Goal: Information Seeking & Learning: Learn about a topic

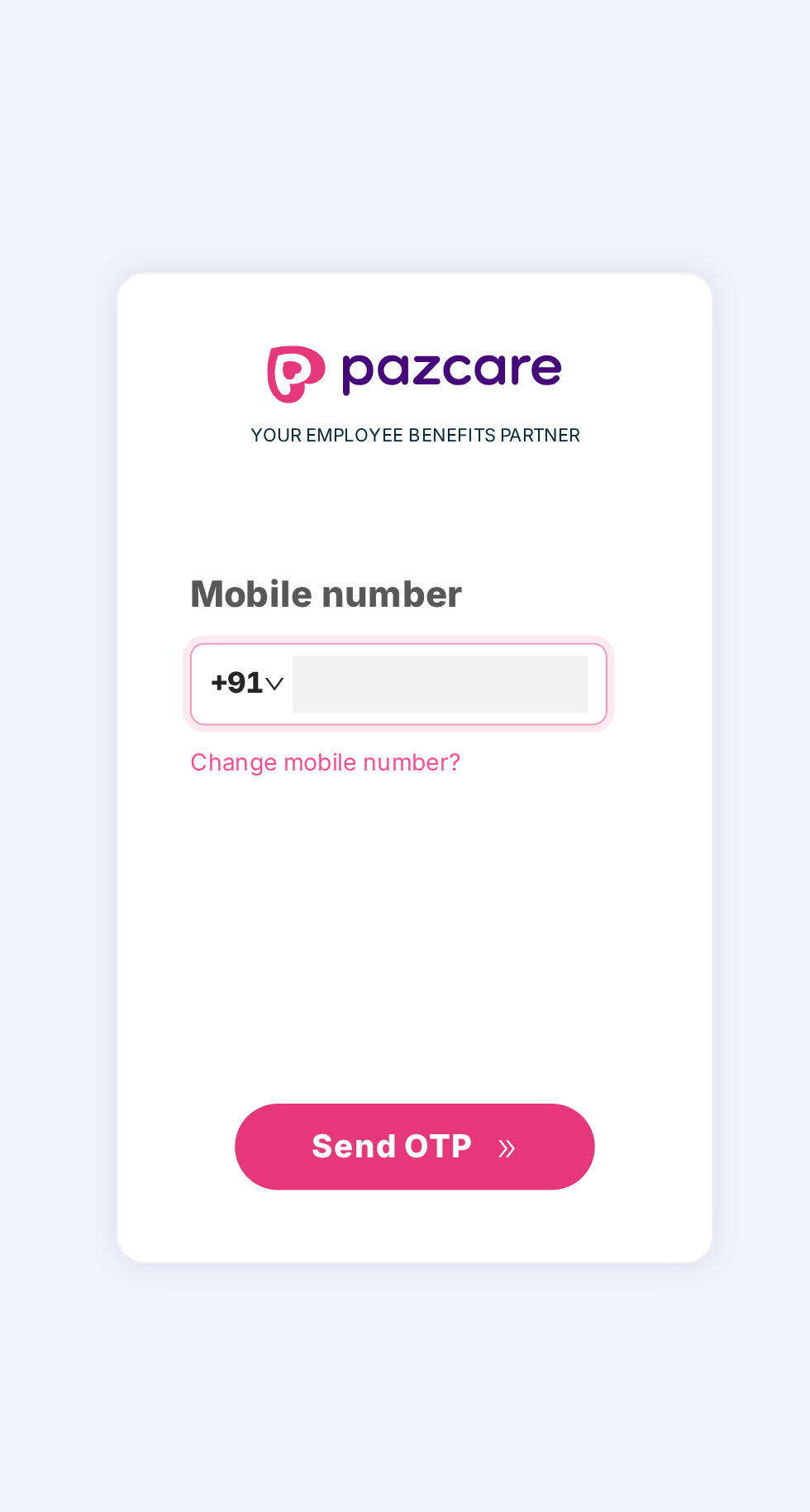
click at [482, 761] on input "number" at bounding box center [417, 747] width 136 height 26
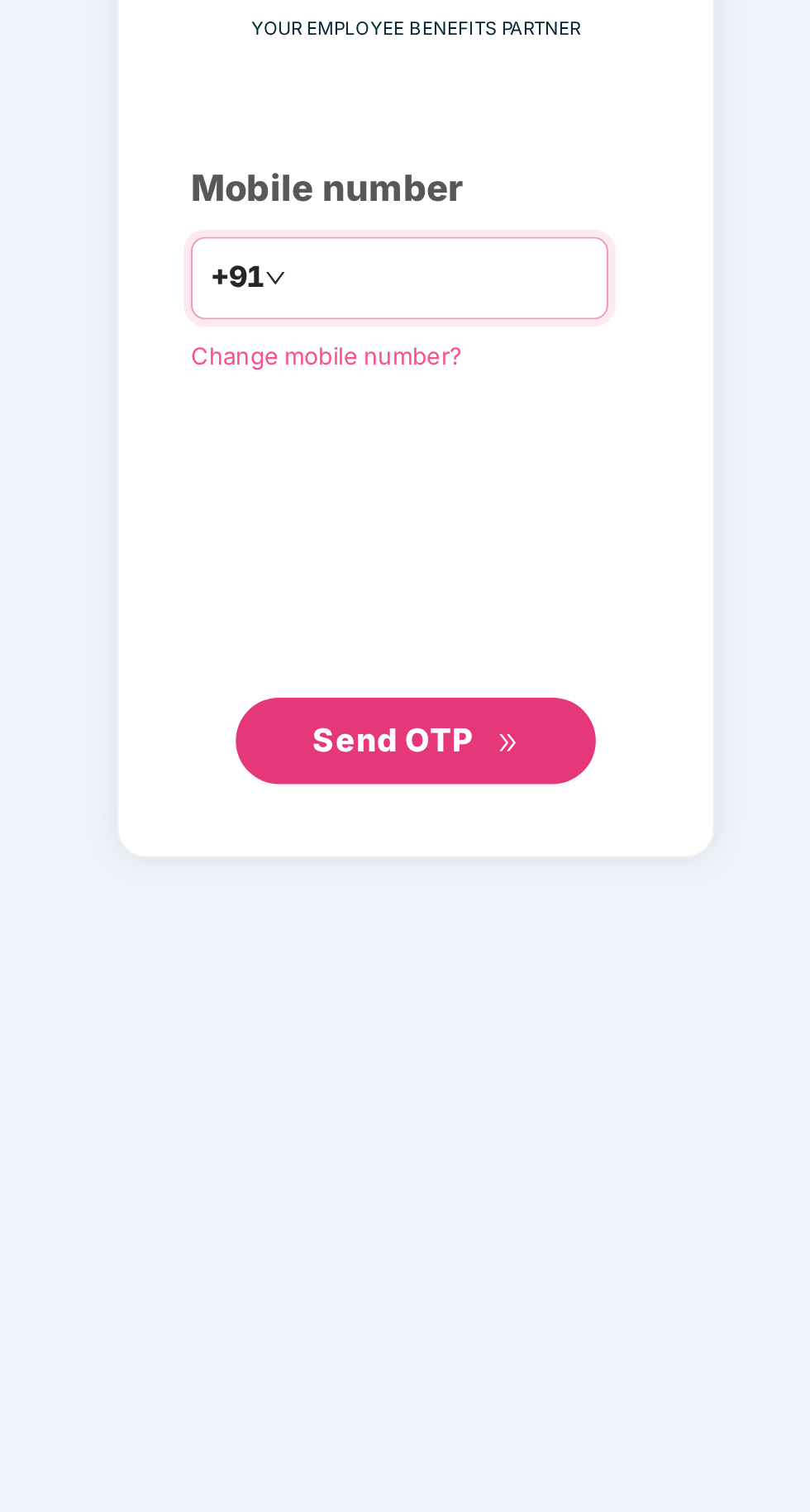
type input "**********"
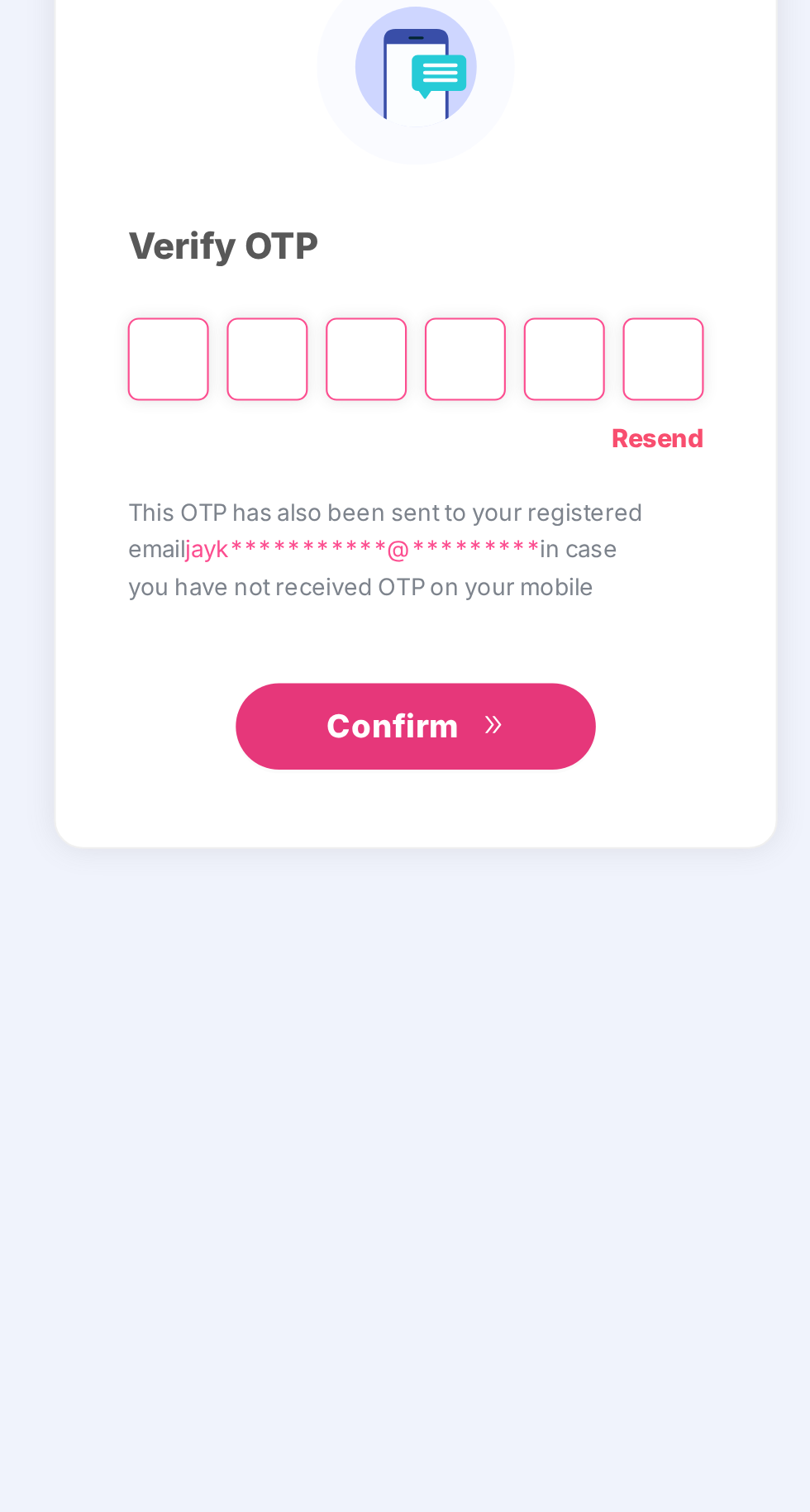
scroll to position [4, 0]
click at [289, 804] on input "Please enter verification code. Digit 1" at bounding box center [292, 784] width 37 height 38
type input "*"
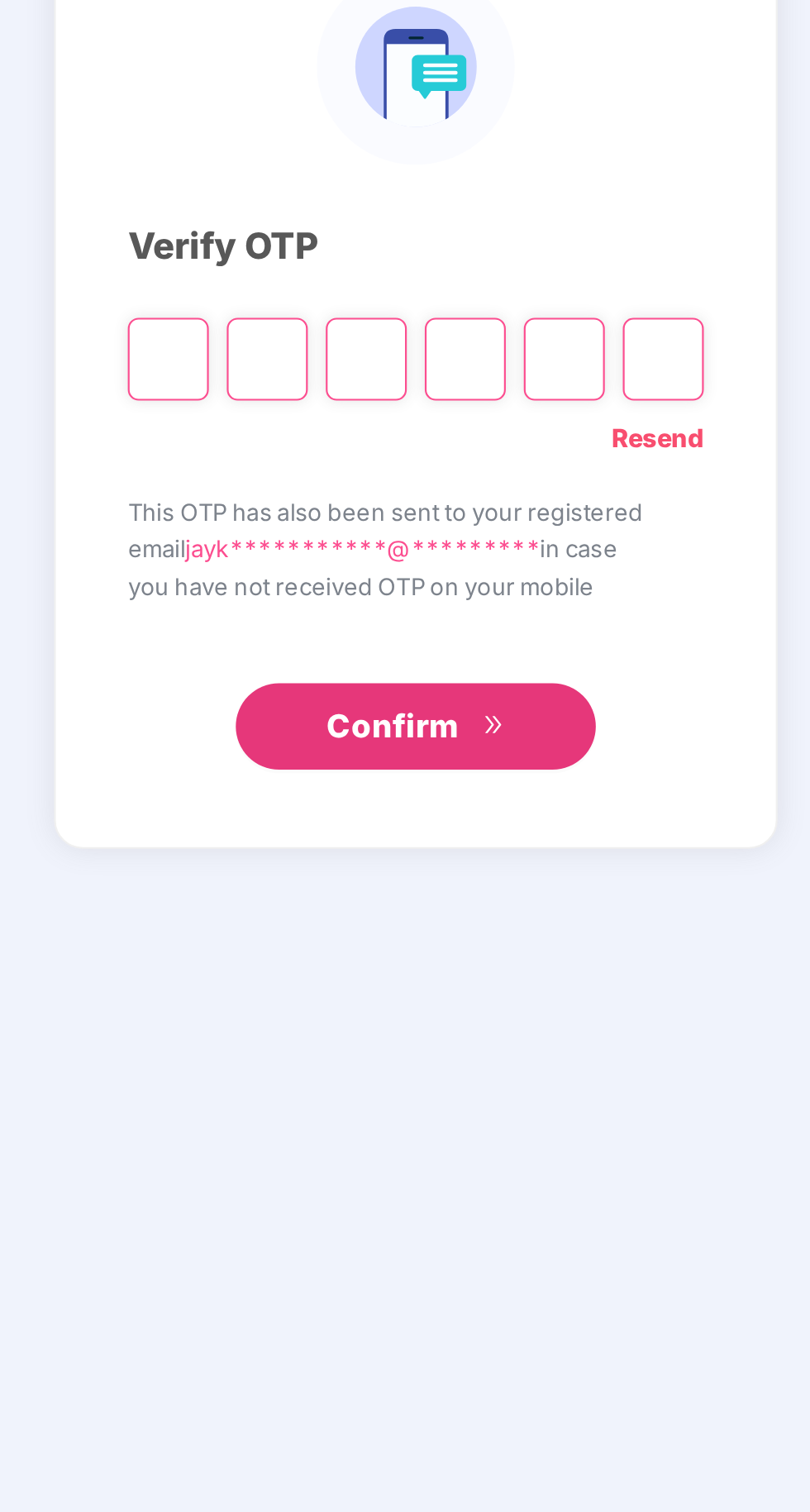
type input "*"
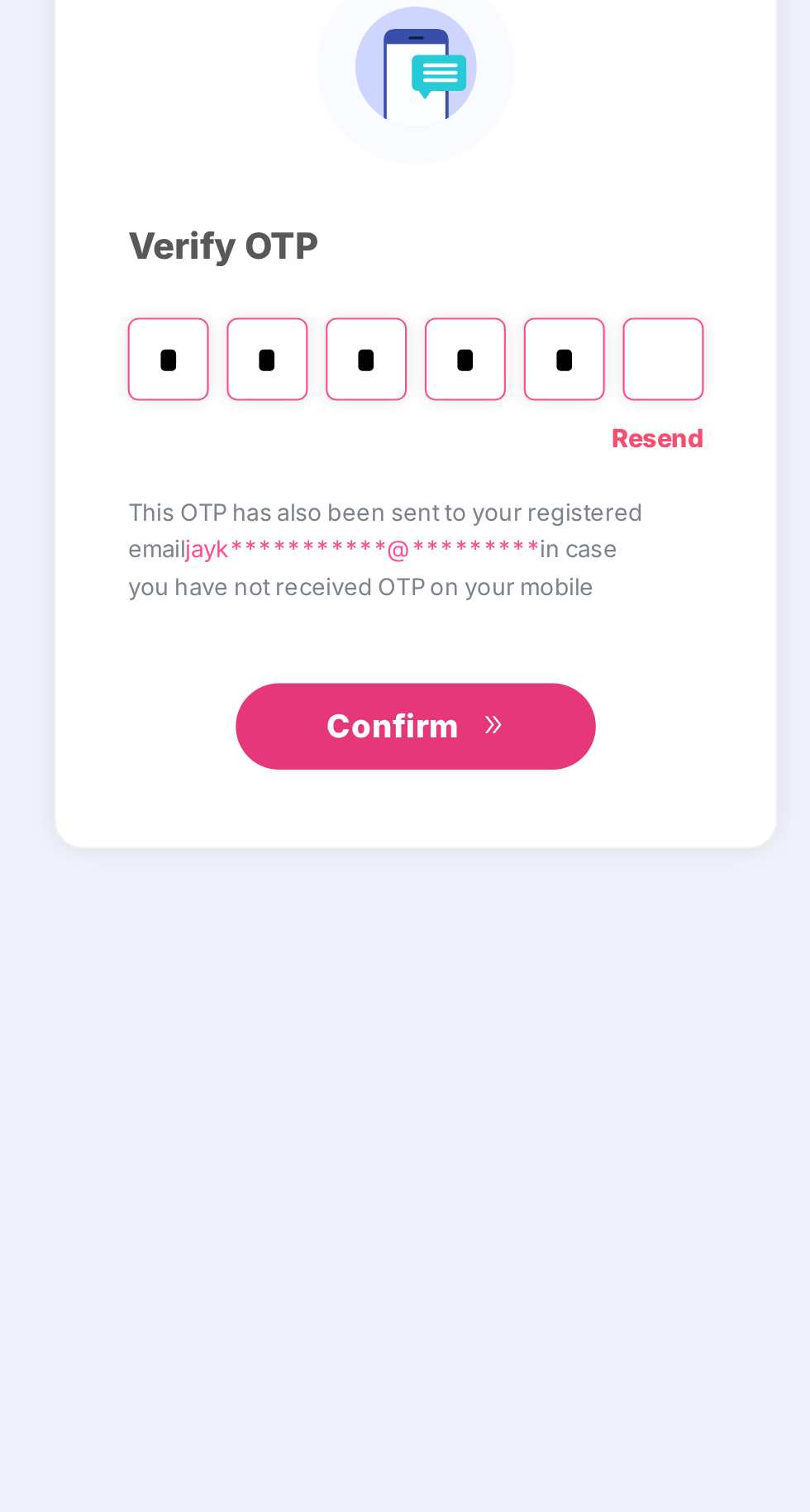
type input "*"
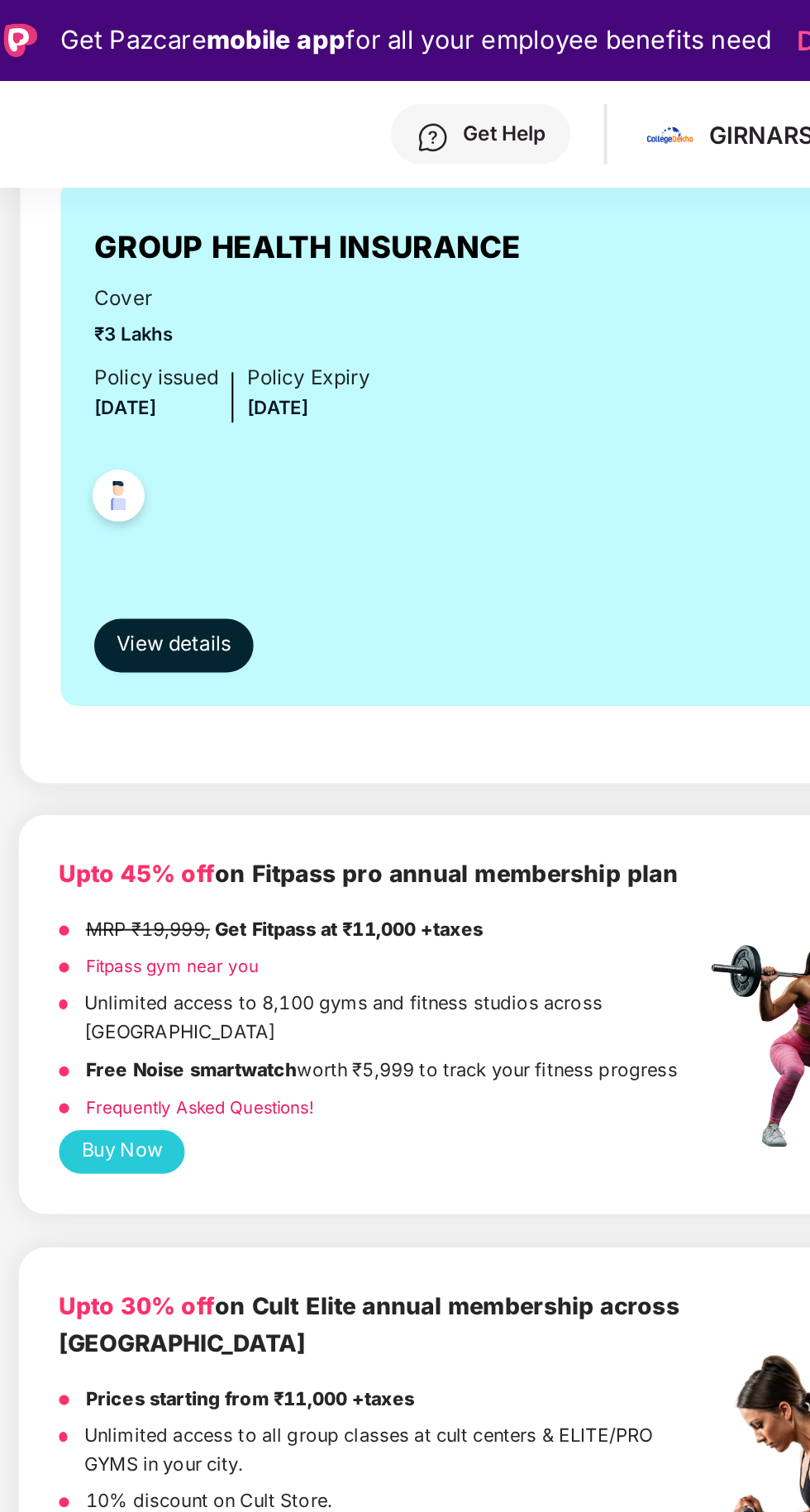
scroll to position [308, 0]
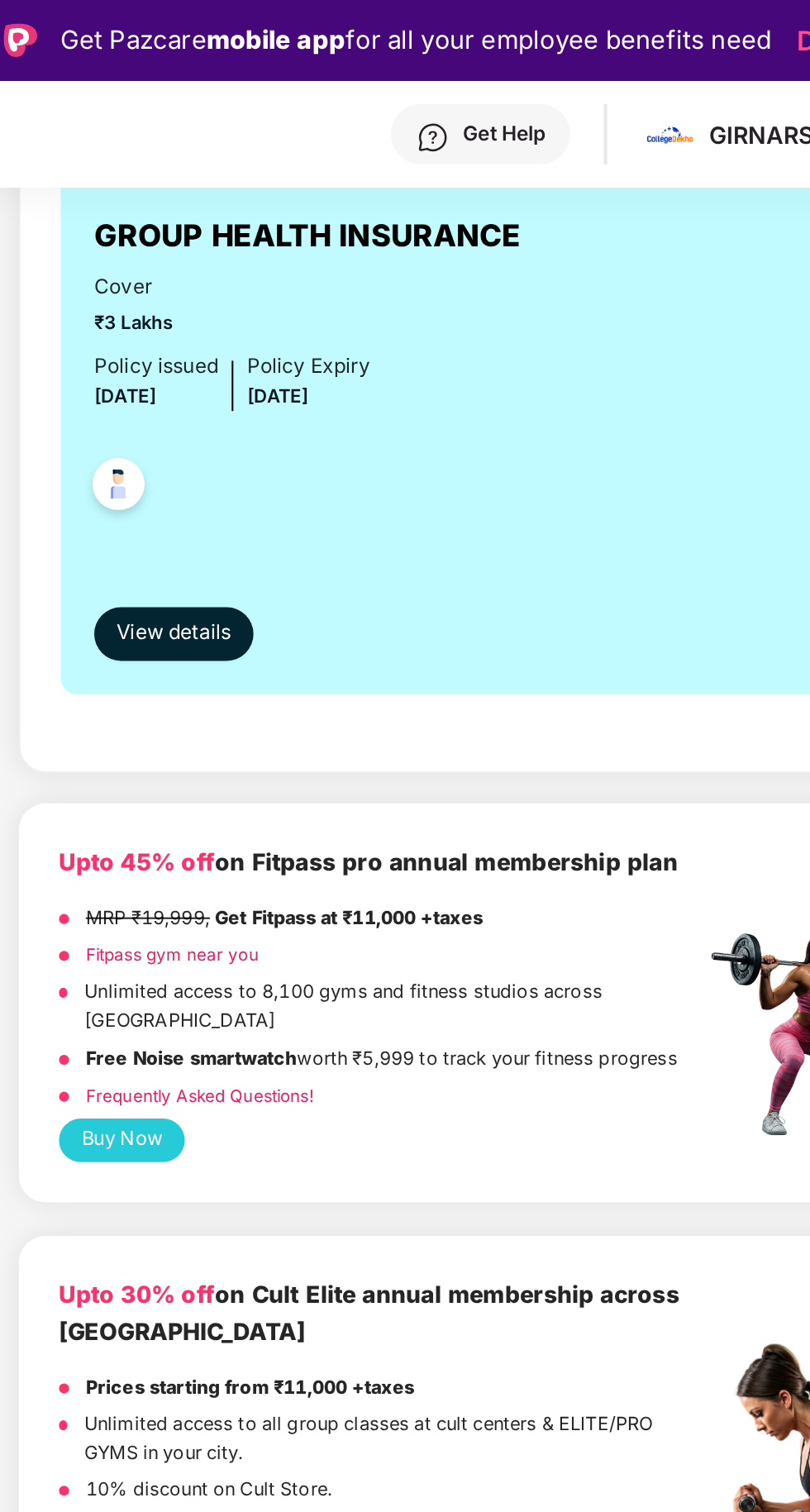
click at [416, 677] on div "Prices starting from ₹11,000 +taxes" at bounding box center [347, 686] width 317 height 19
click at [248, 311] on span "View details" at bounding box center [244, 312] width 56 height 16
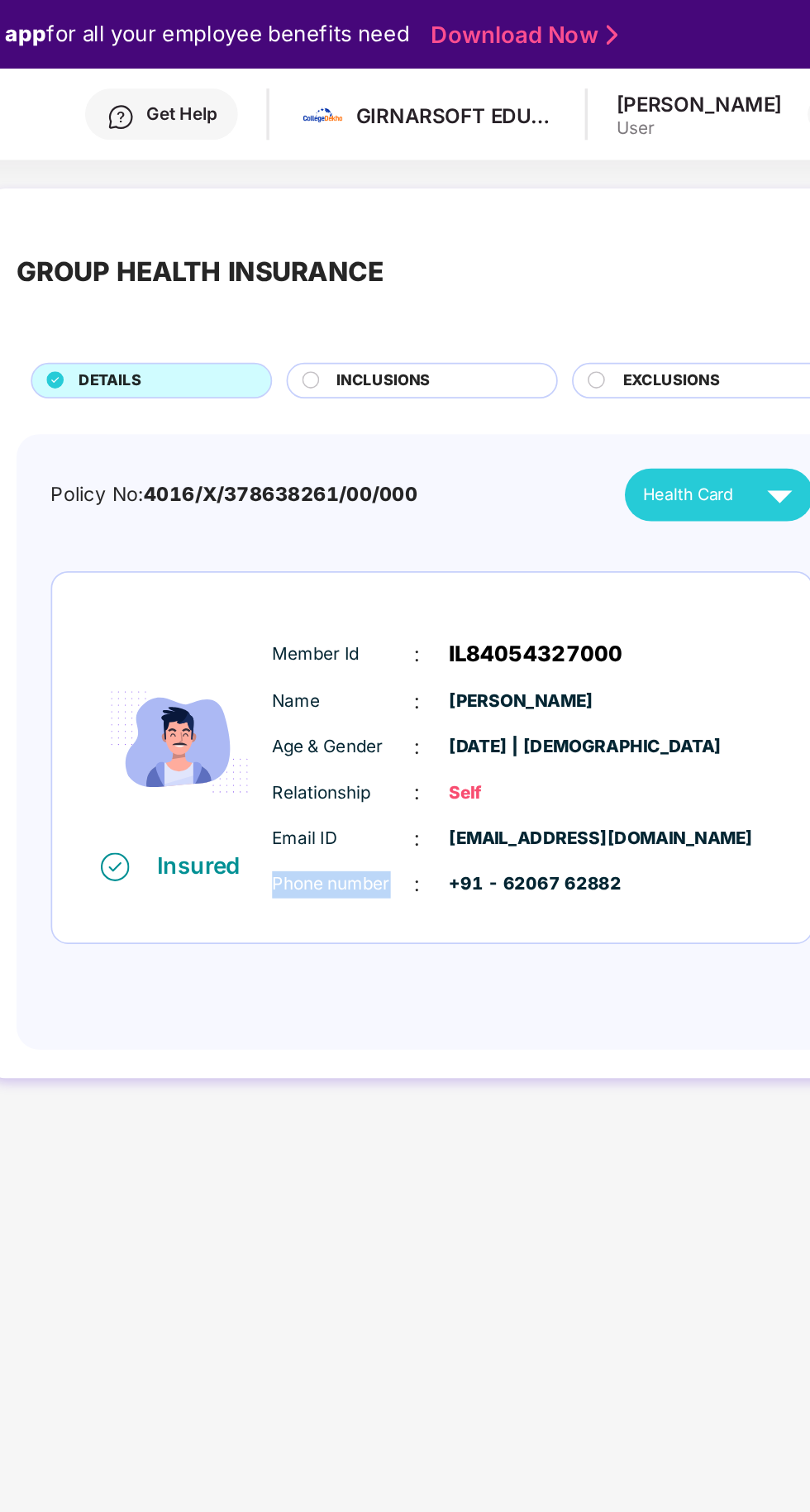
click at [617, 641] on div "GROUP HEALTH INSURANCE DETAILS INCLUSIONS EXCLUSIONS Policy No: 4016/X/37863826…" at bounding box center [554, 375] width 515 height 548
click at [618, 599] on div "Policy No: 4016/X/378638261/00/000 Health Card Insured Member Id : IL8405432700…" at bounding box center [554, 429] width 481 height 356
click at [602, 650] on main "GROUP HEALTH INSURANCE DETAILS INCLUSIONS EXCLUSIONS Policy No: 4016/X/37863826…" at bounding box center [554, 849] width 515 height 1512
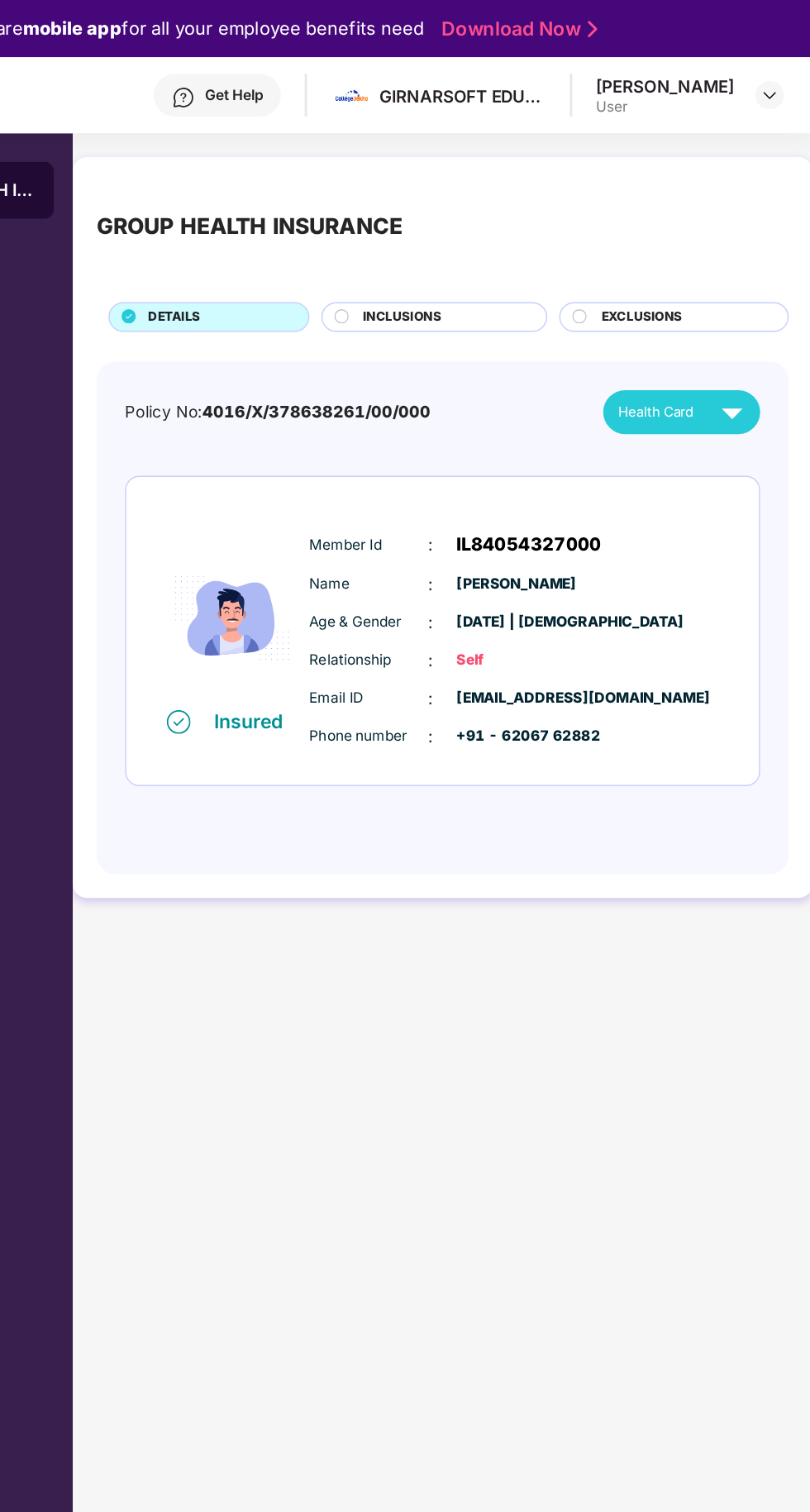
click at [771, 68] on div at bounding box center [781, 66] width 20 height 20
click at [548, 765] on main "GROUP HEALTH INSURANCE DETAILS INCLUSIONS EXCLUSIONS Policy No: 4016/X/37863826…" at bounding box center [554, 849] width 515 height 1512
click at [671, 792] on main "GROUP HEALTH INSURANCE DETAILS INCLUSIONS EXCLUSIONS Policy No: 4016/X/37863826…" at bounding box center [554, 849] width 515 height 1512
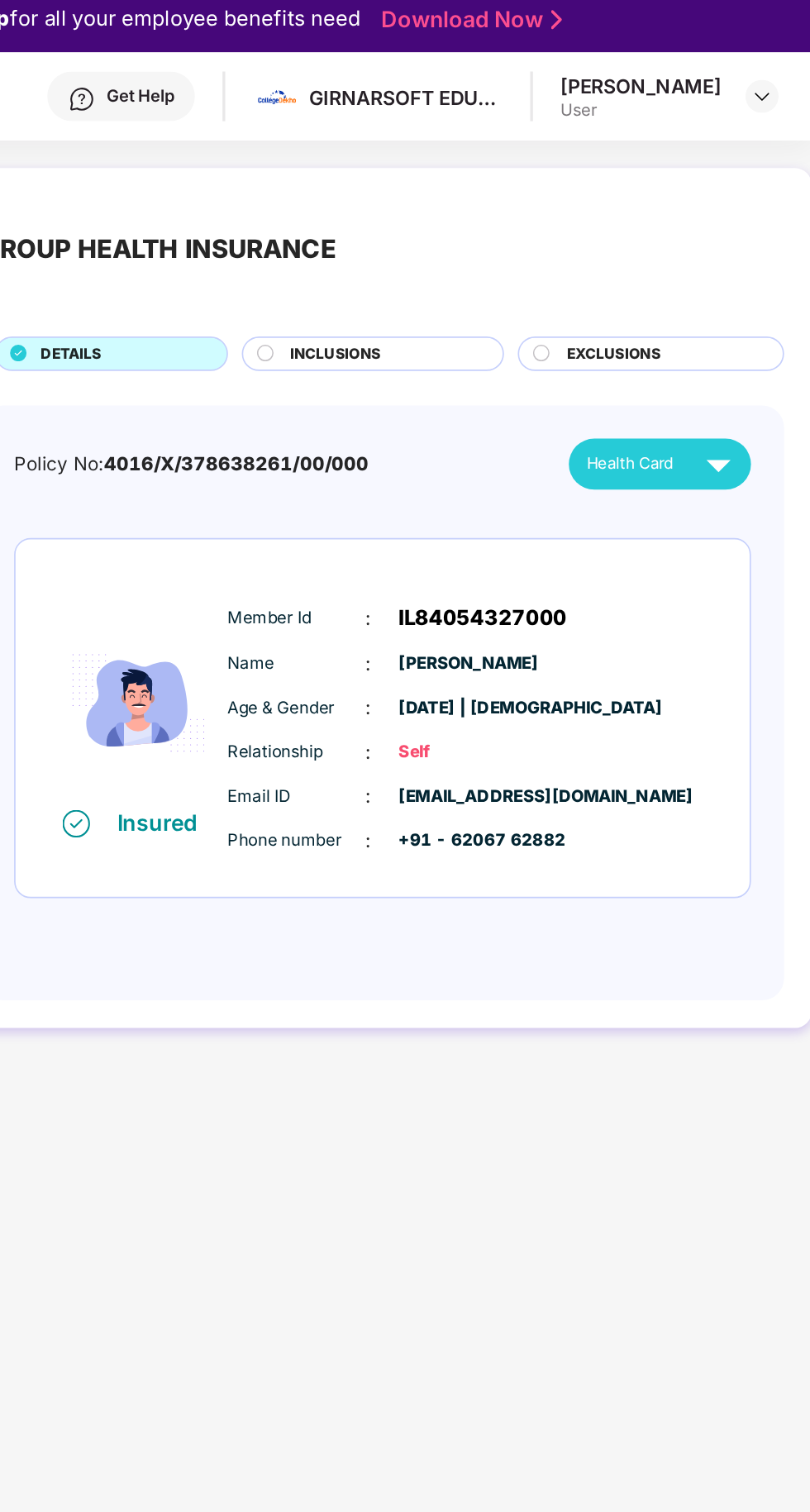
click at [757, 287] on img at bounding box center [755, 287] width 29 height 29
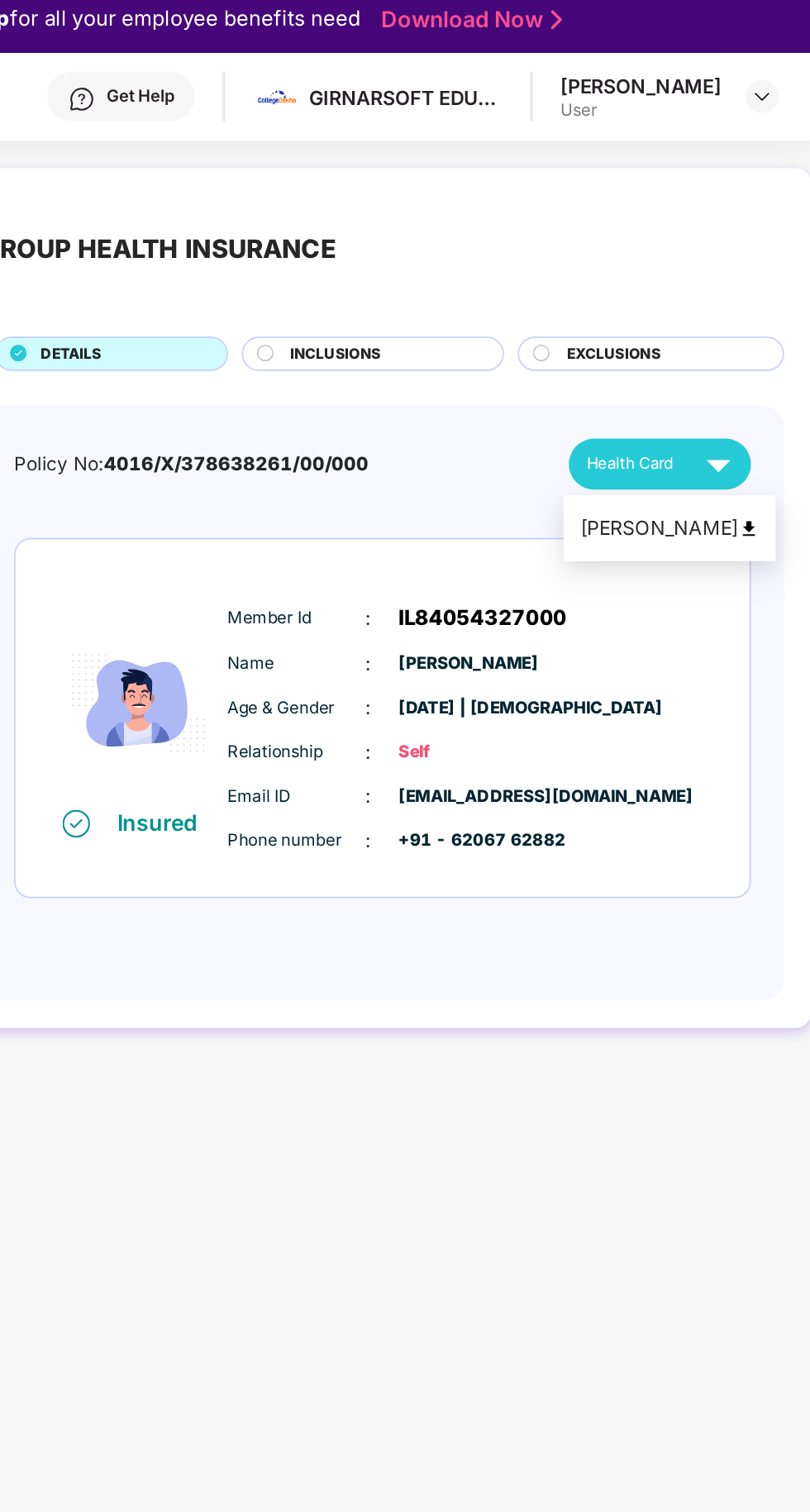
click at [645, 623] on div "GROUP HEALTH INSURANCE DETAILS INCLUSIONS EXCLUSIONS Policy No: 4016/X/37863826…" at bounding box center [554, 367] width 515 height 515
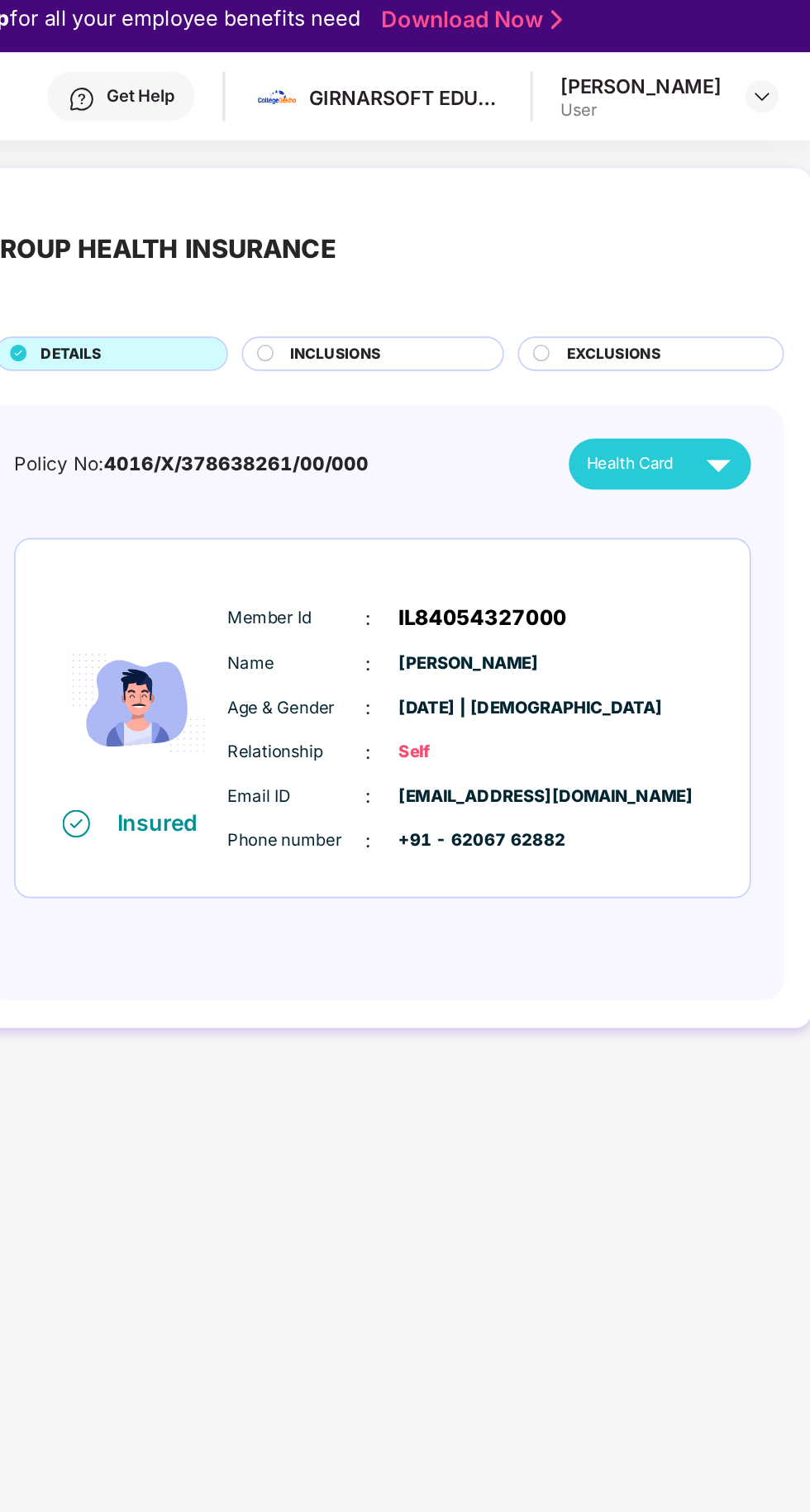
click at [781, 67] on img at bounding box center [781, 67] width 14 height 14
click at [635, 654] on main "GROUP HEALTH INSURANCE DETAILS INCLUSIONS EXCLUSIONS Policy No: 4016/X/37863826…" at bounding box center [554, 849] width 515 height 1512
